Goal: Information Seeking & Learning: Learn about a topic

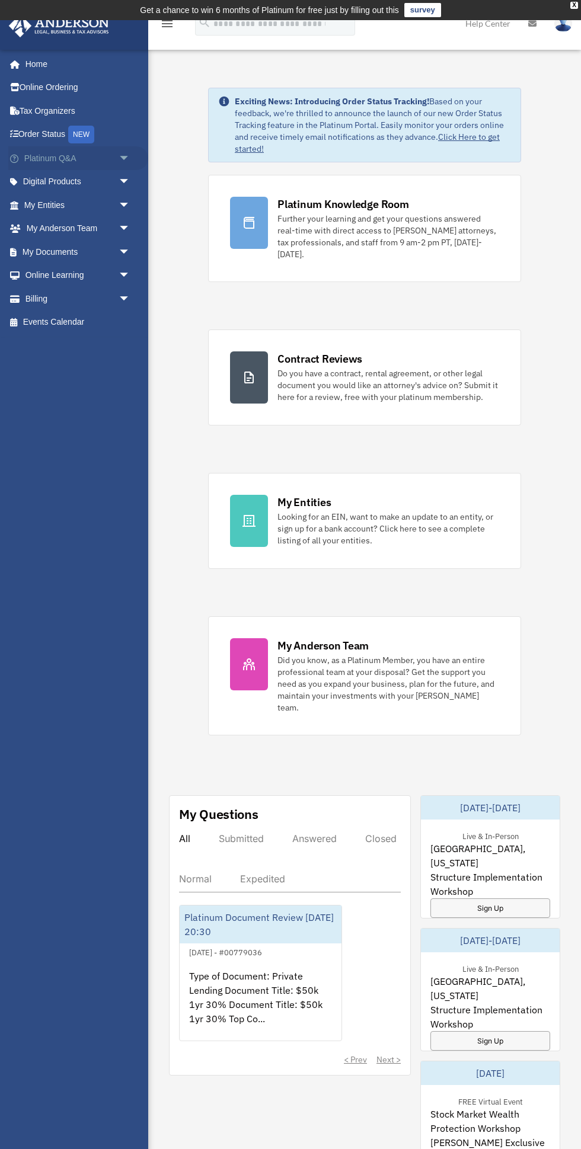
click at [78, 163] on link "Platinum Q&A arrow_drop_down" at bounding box center [78, 158] width 140 height 24
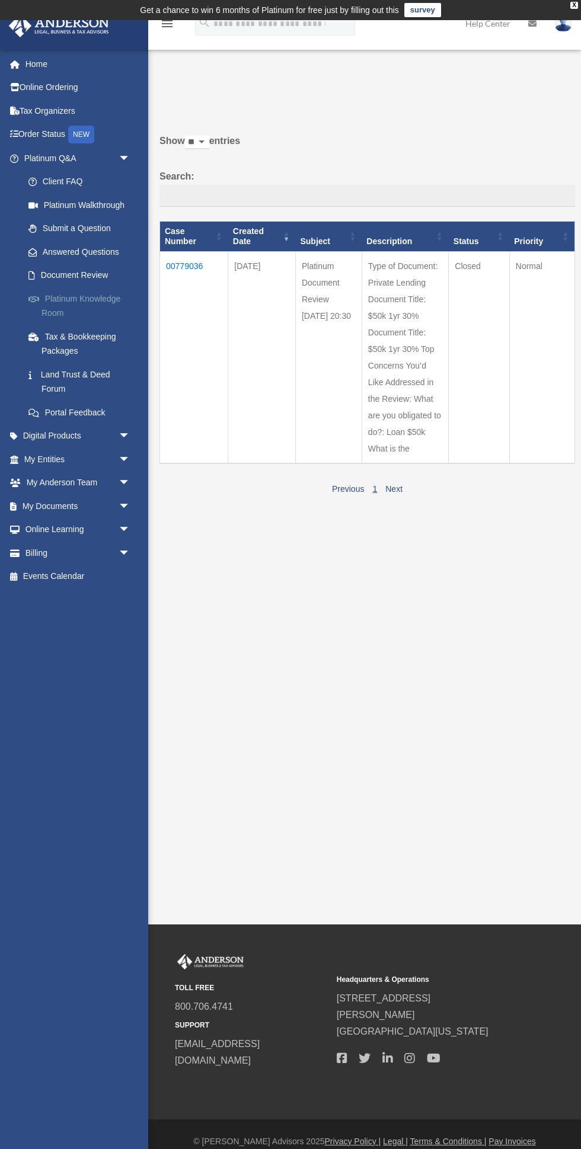
click at [63, 303] on link "Platinum Knowledge Room" at bounding box center [83, 306] width 132 height 38
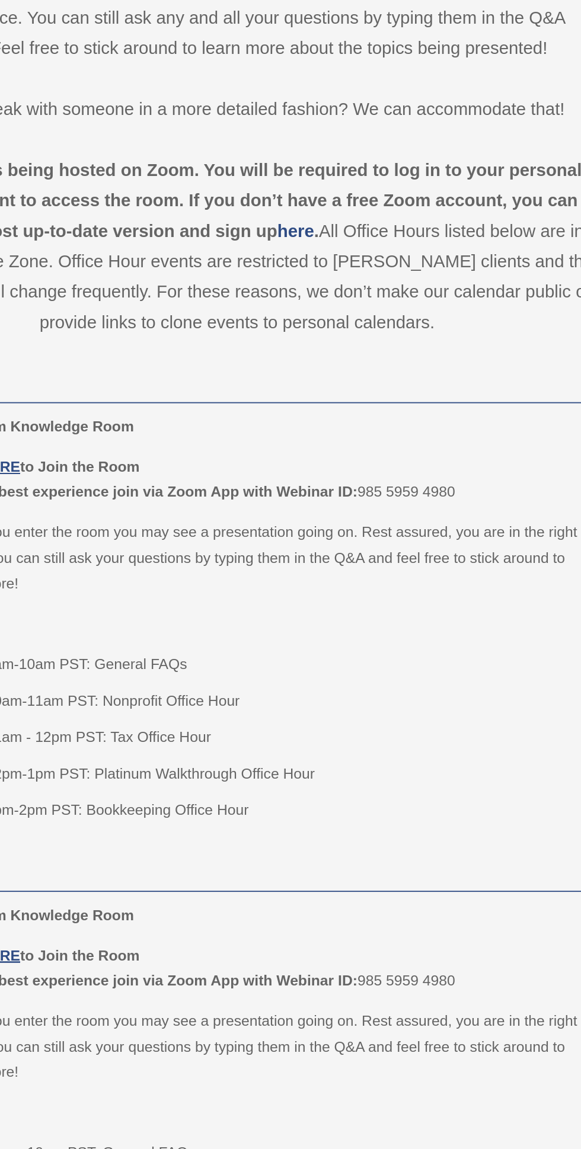
scroll to position [147, 0]
